Goal: Task Accomplishment & Management: Manage account settings

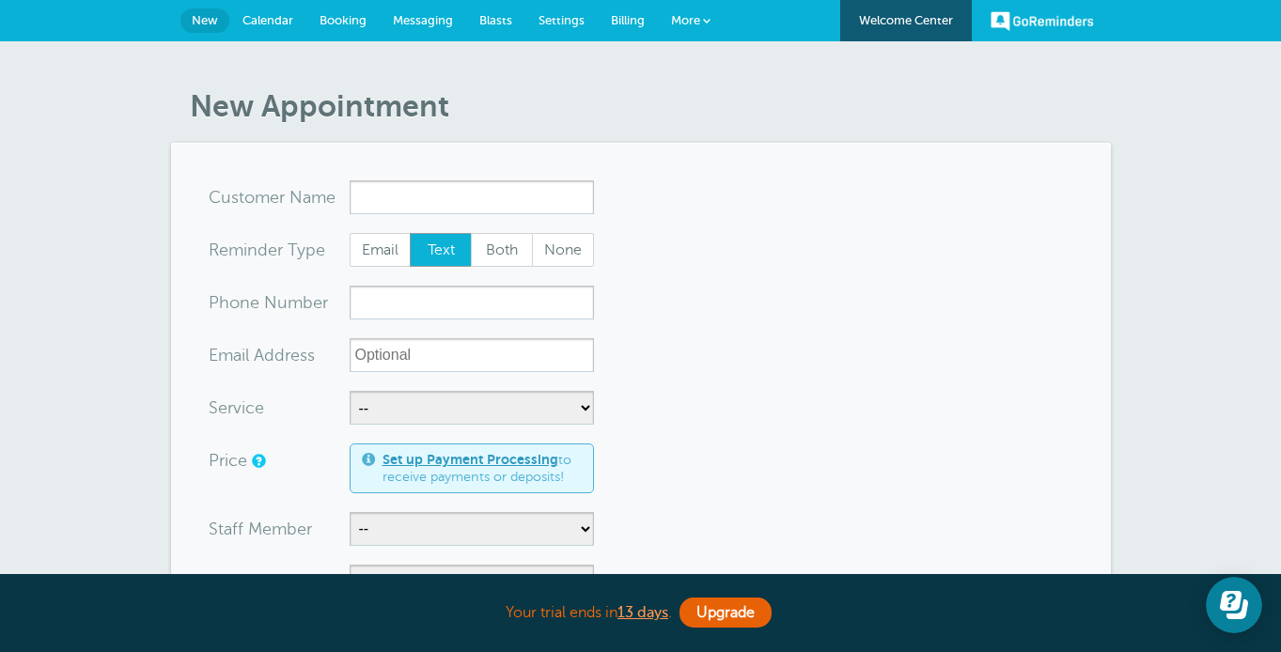
click at [628, 22] on span "Billing" at bounding box center [628, 20] width 34 height 14
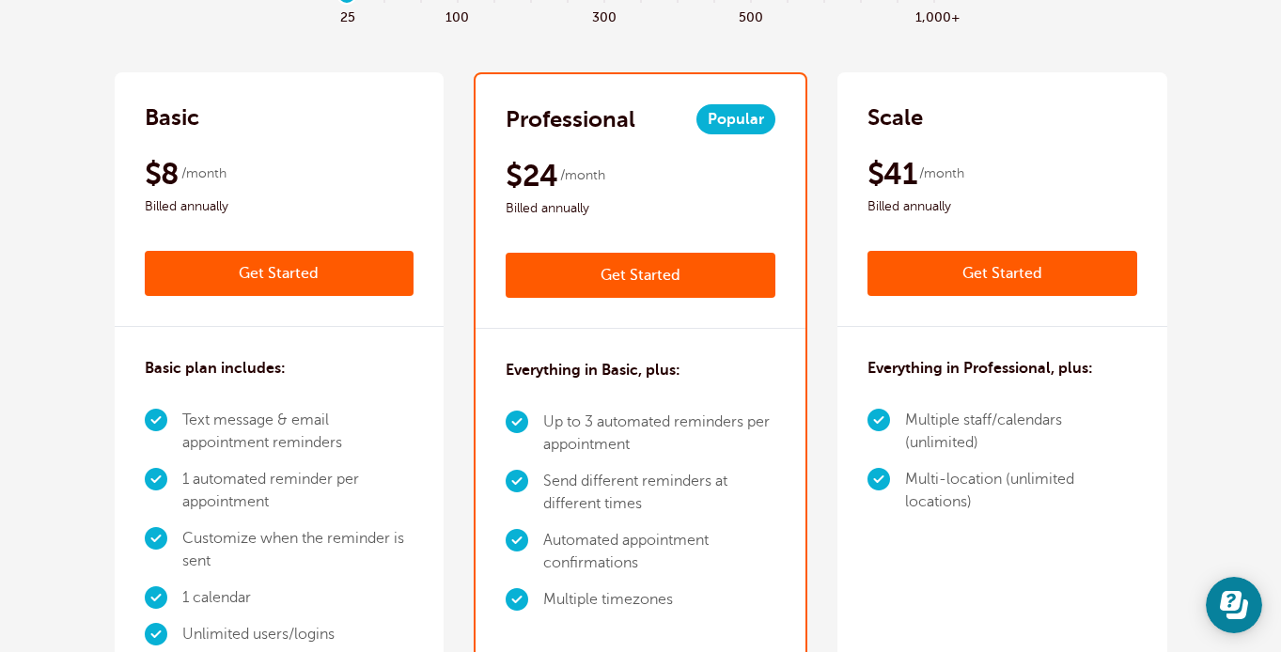
click at [953, 294] on link "Get Started" at bounding box center [1003, 273] width 270 height 45
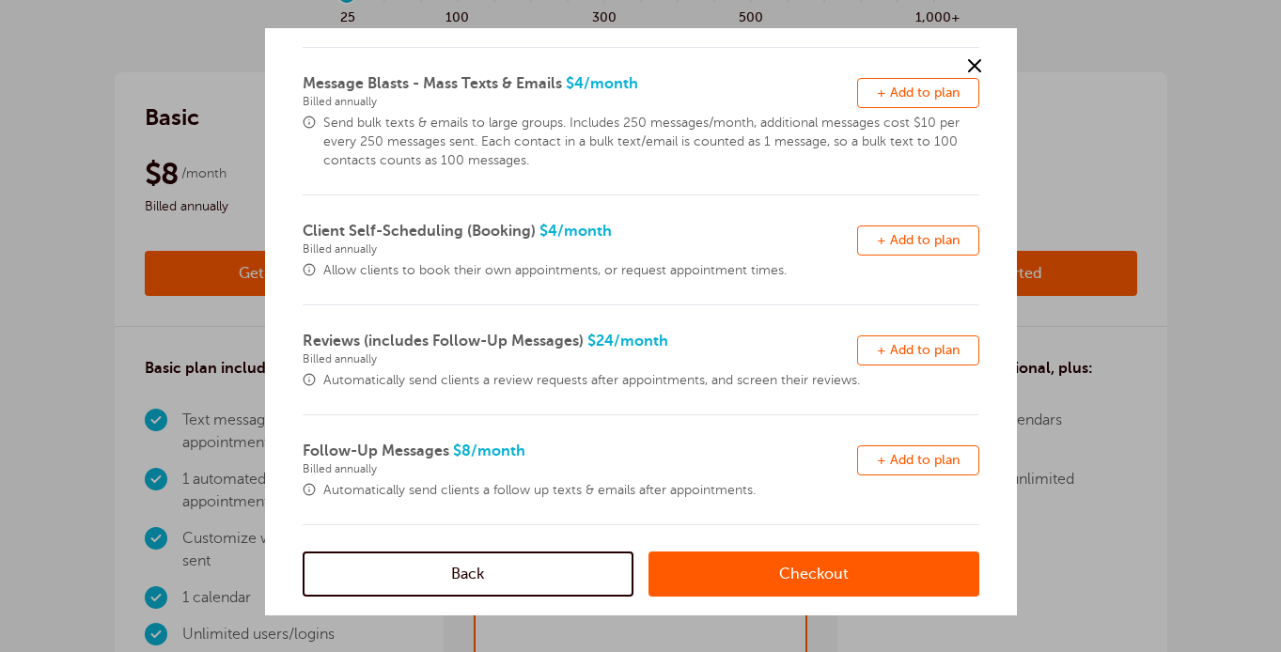
scroll to position [294, 0]
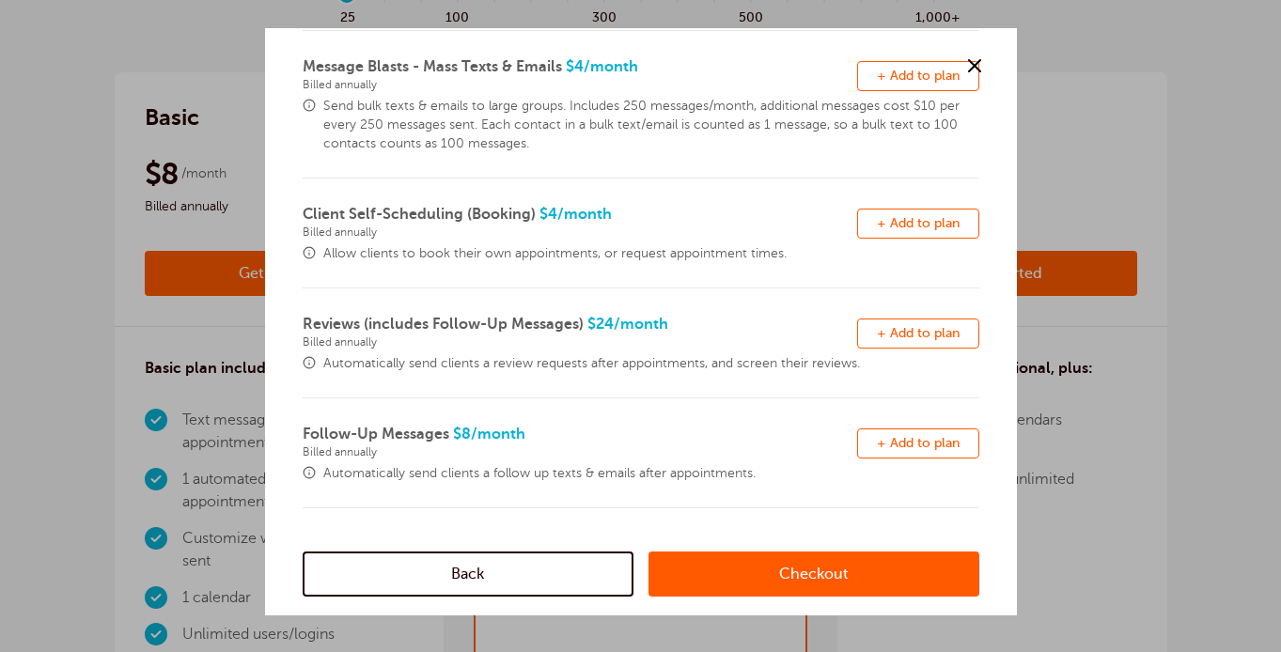
click at [766, 576] on link "Checkout" at bounding box center [814, 574] width 331 height 45
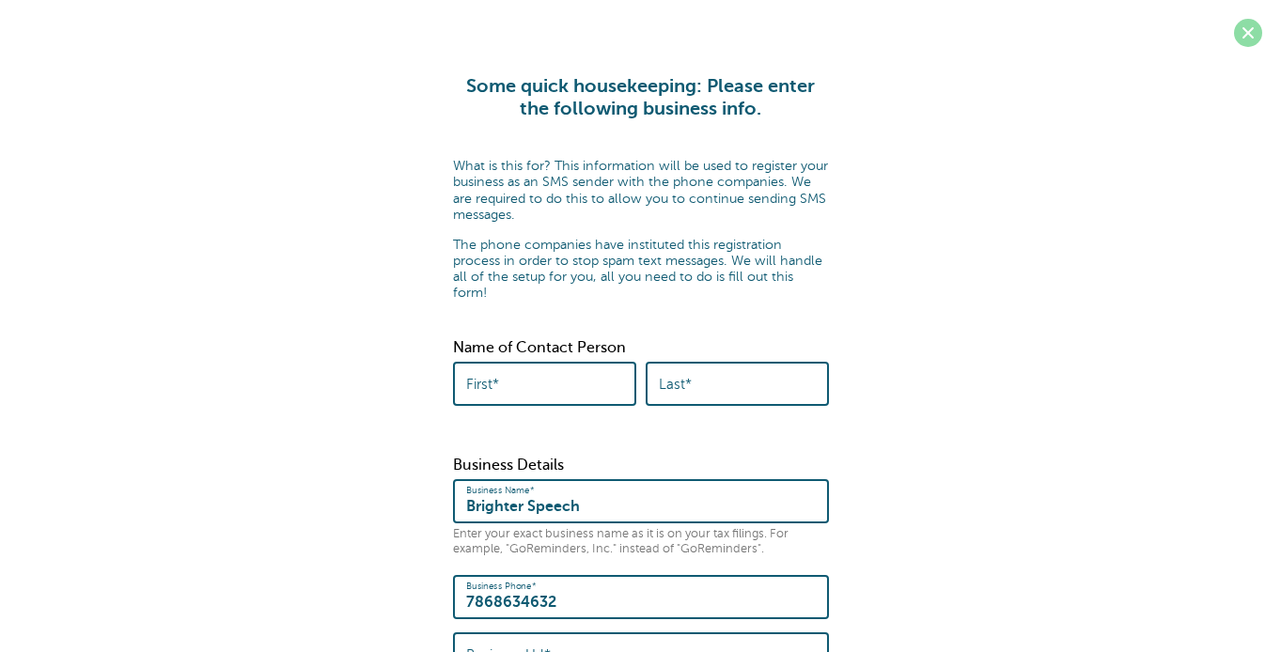
click at [1242, 35] on span at bounding box center [1248, 33] width 28 height 28
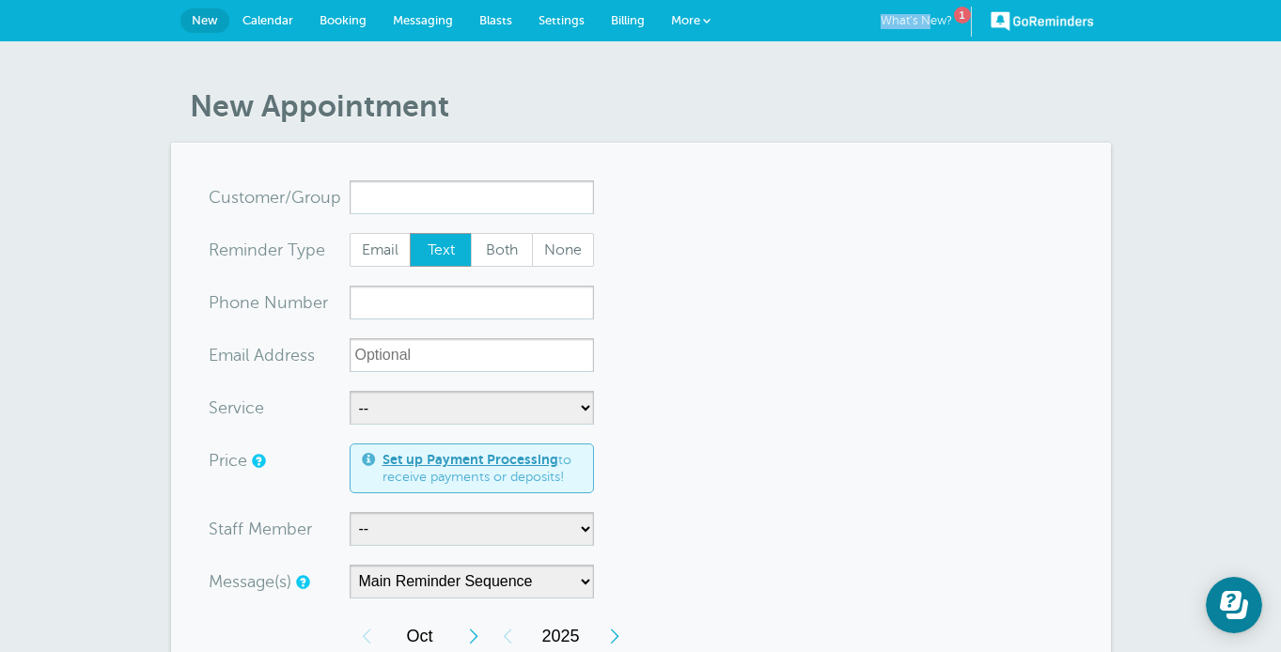
click at [928, 14] on link "What's New? 1" at bounding box center [926, 22] width 91 height 30
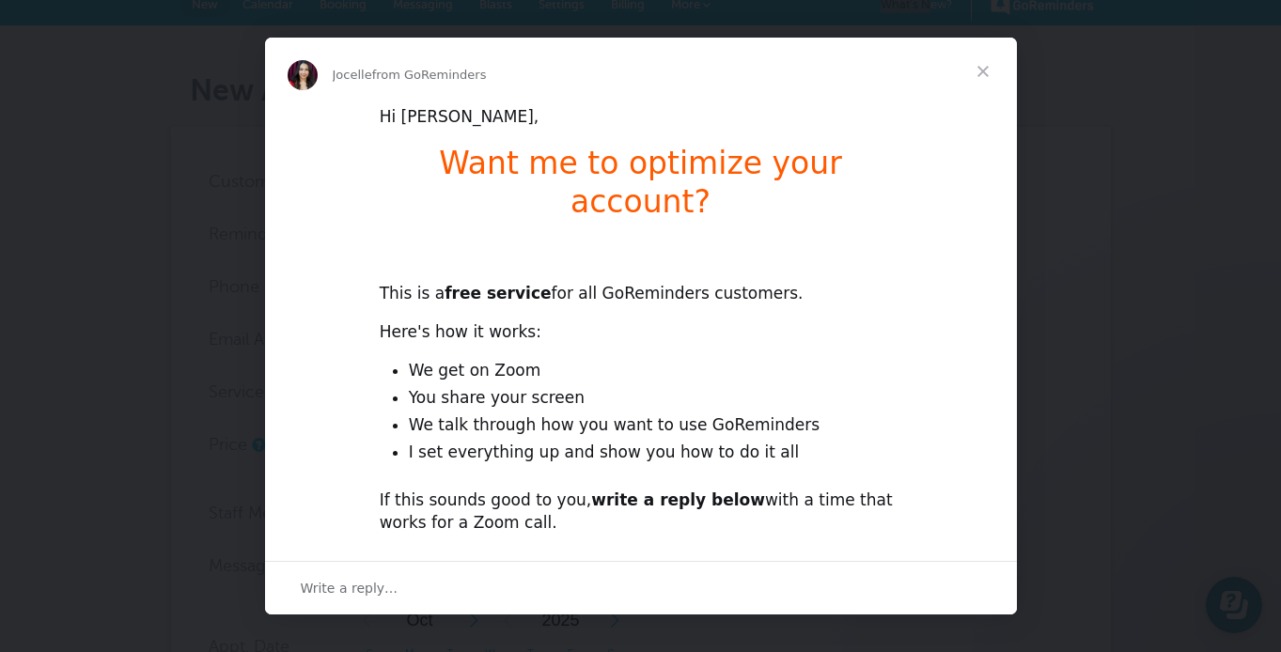
click at [981, 64] on span "Close" at bounding box center [983, 72] width 68 height 68
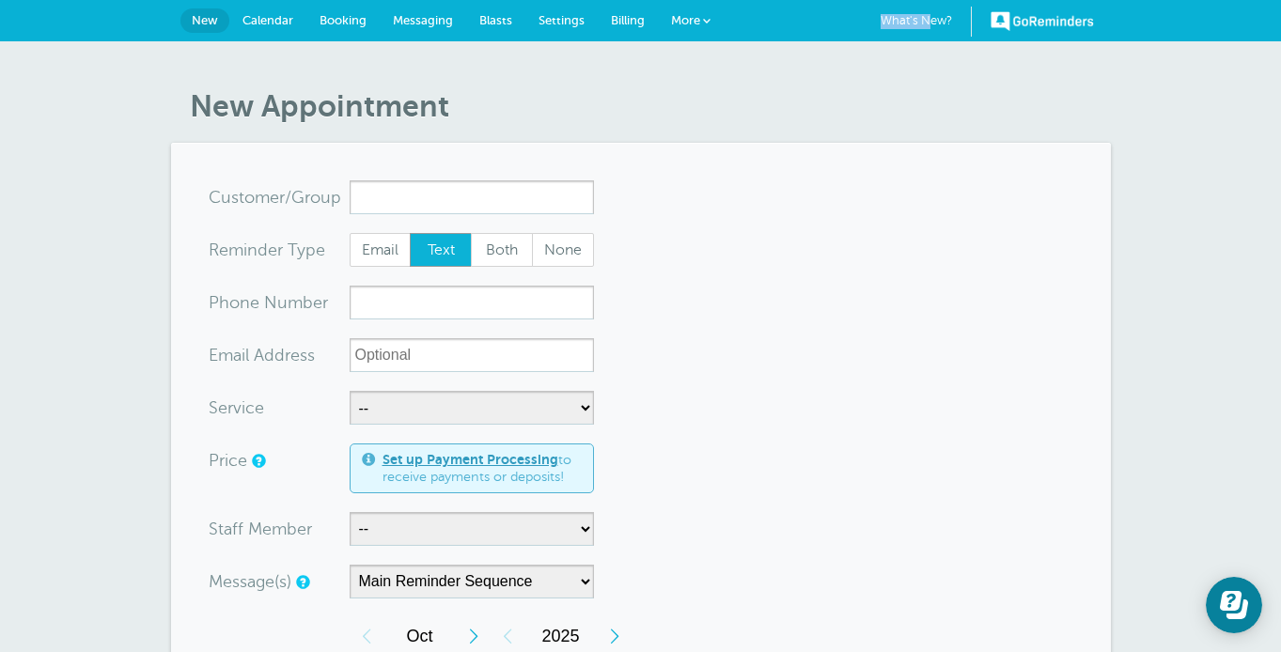
click at [619, 29] on link "Billing" at bounding box center [628, 20] width 60 height 41
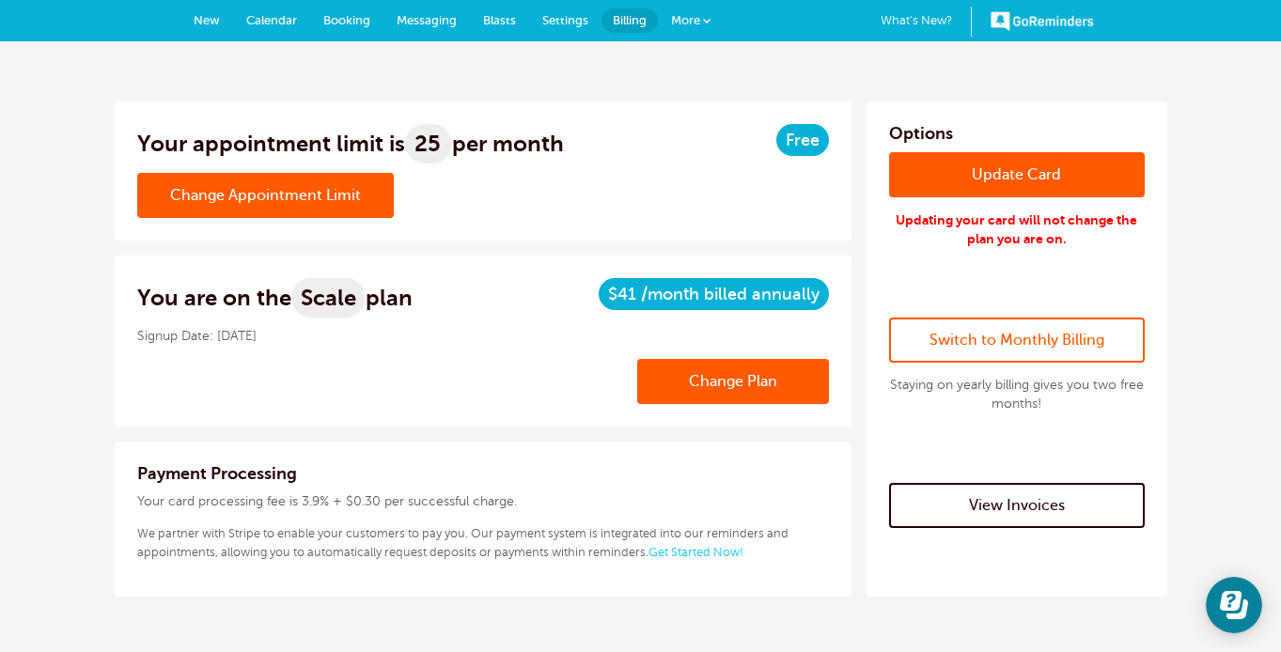
click at [1003, 327] on link "Switch to Monthly Billing" at bounding box center [1017, 340] width 256 height 45
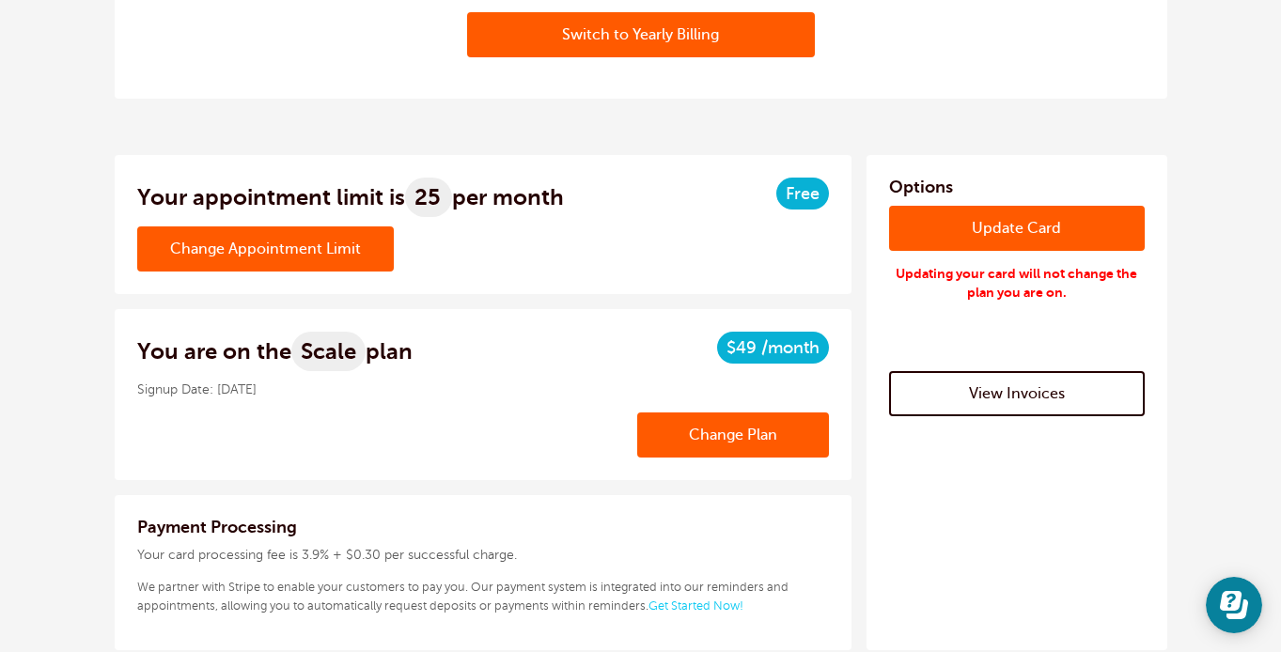
scroll to position [297, 0]
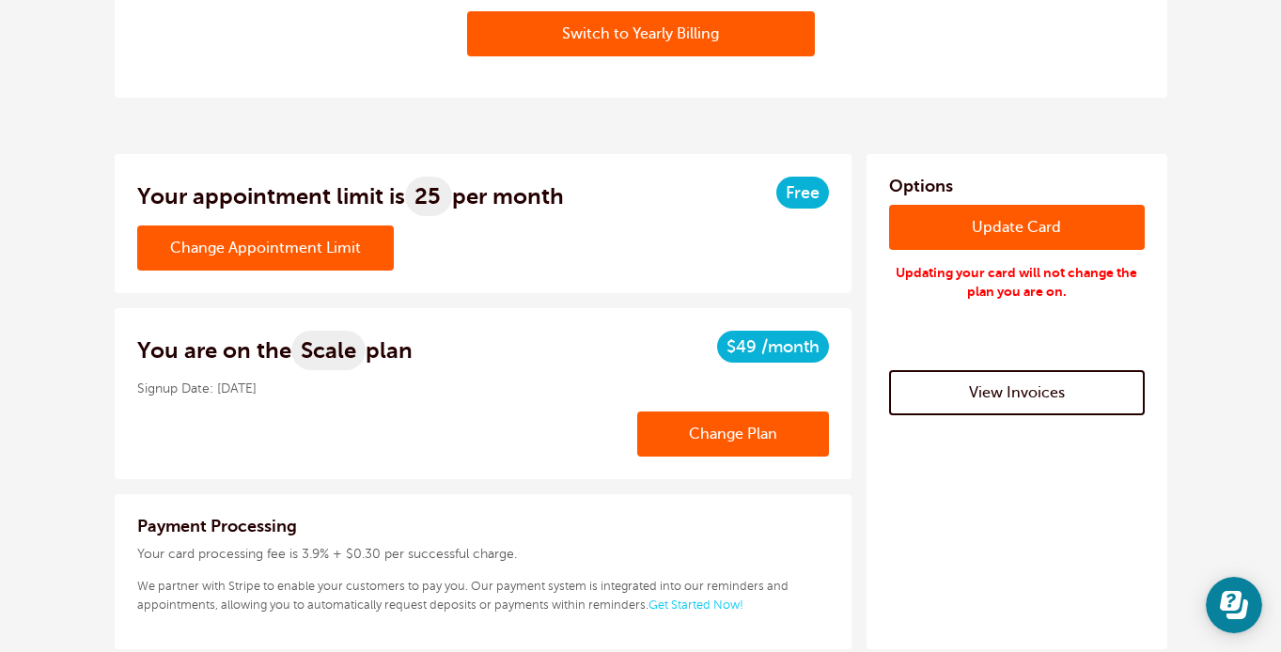
click at [984, 392] on link "View Invoices" at bounding box center [1017, 392] width 256 height 45
